Goal: Find specific page/section: Find specific page/section

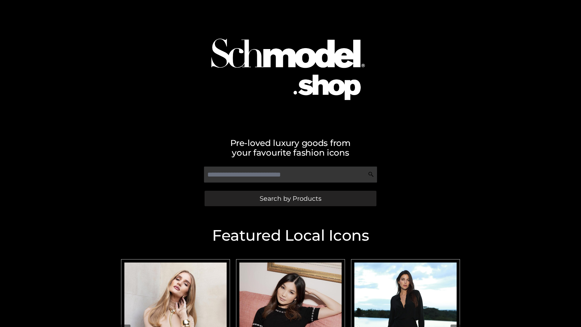
click at [290, 198] on span "Search by Products" at bounding box center [291, 198] width 62 height 6
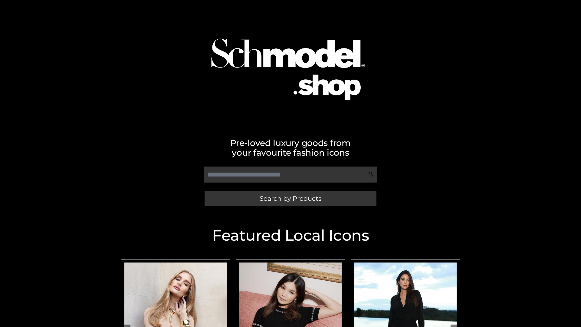
click at [290, 198] on span "Search by Products" at bounding box center [291, 198] width 62 height 6
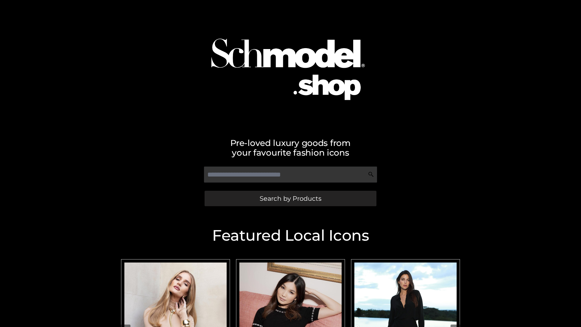
click at [290, 198] on span "Search by Products" at bounding box center [291, 198] width 62 height 6
